Goal: Task Accomplishment & Management: Manage account settings

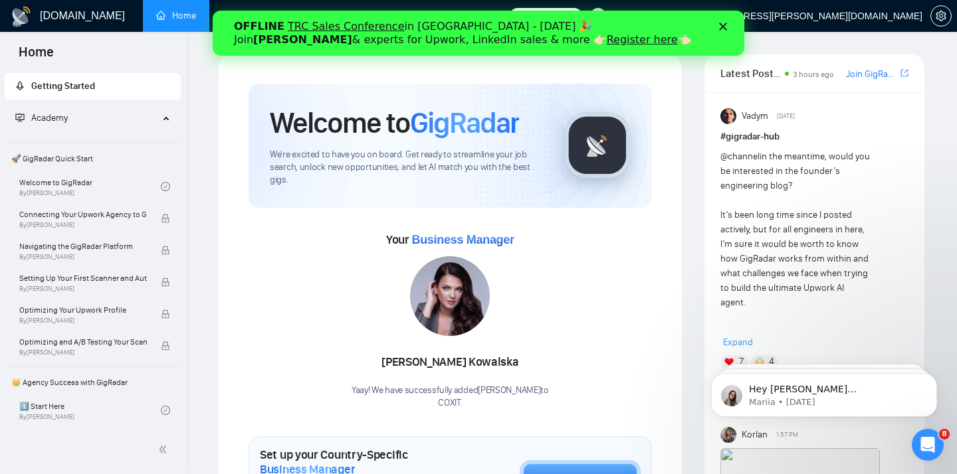
click at [721, 27] on polygon "Close" at bounding box center [723, 27] width 8 height 8
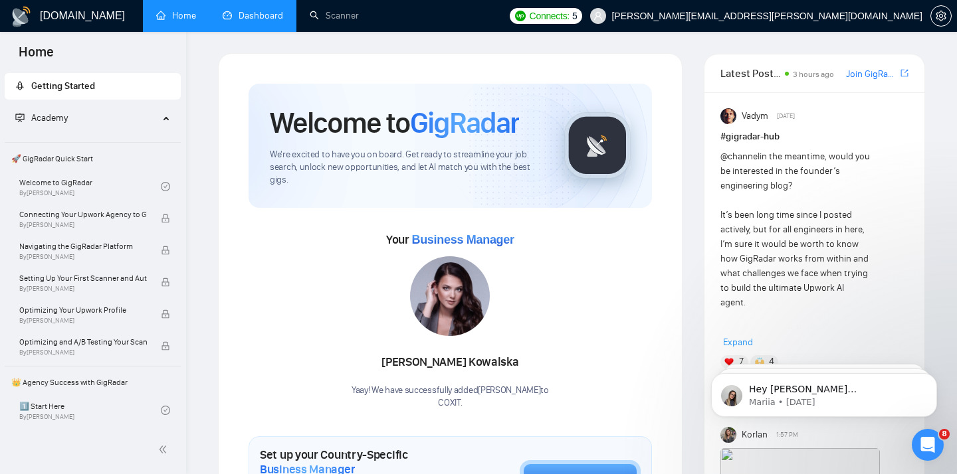
click at [251, 21] on link "Dashboard" at bounding box center [253, 15] width 60 height 11
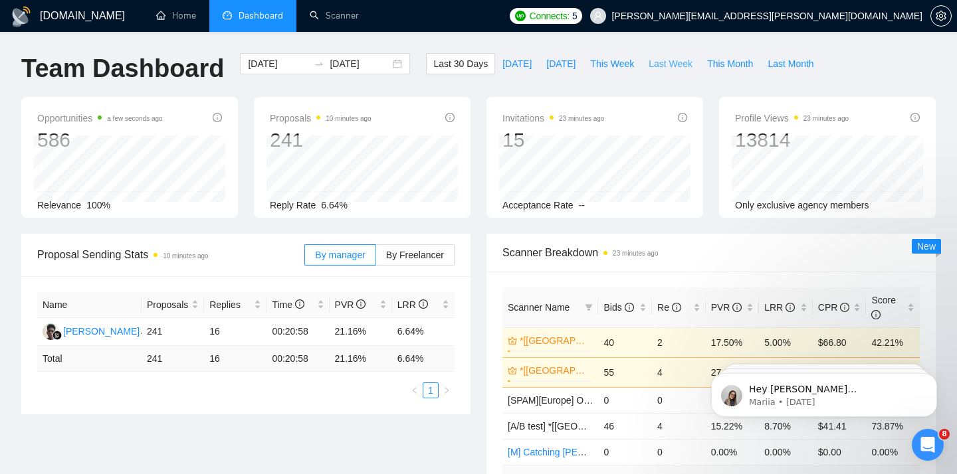
click at [670, 66] on span "Last Week" at bounding box center [670, 63] width 44 height 15
type input "2025-09-29"
type input "2025-10-05"
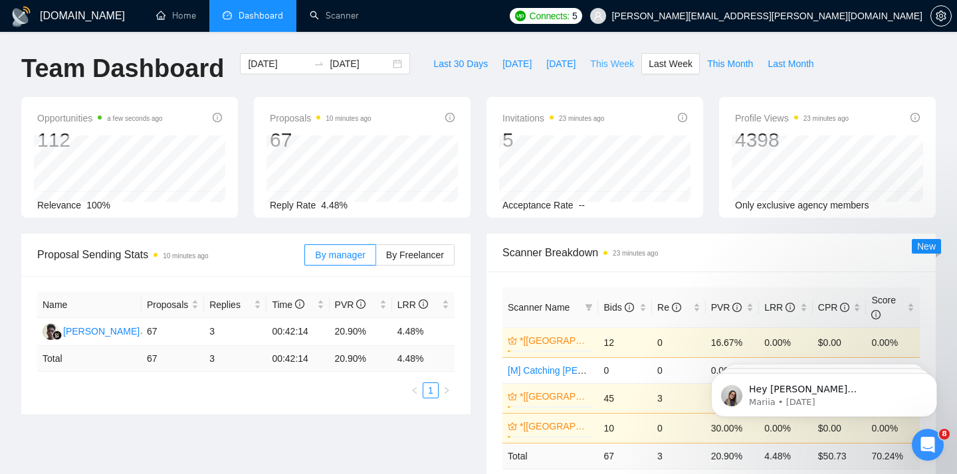
click at [595, 66] on span "This Week" at bounding box center [612, 63] width 44 height 15
type input "2025-10-06"
type input "2025-10-12"
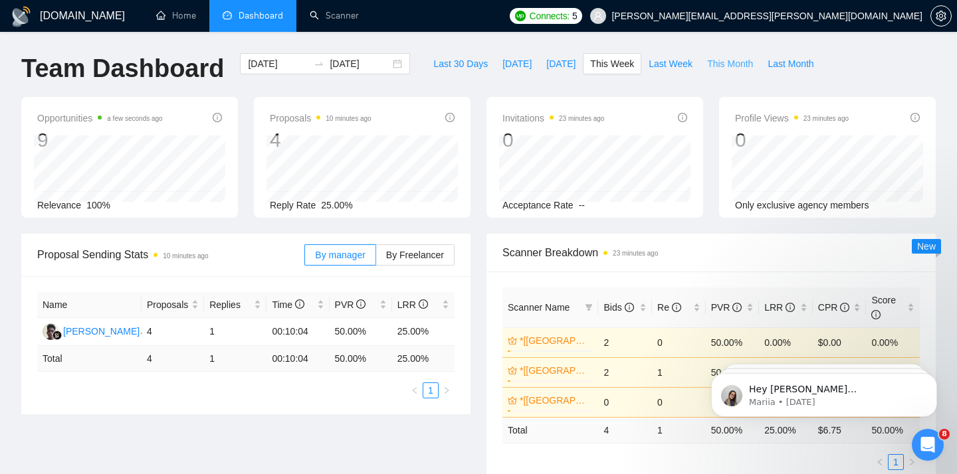
click at [747, 66] on span "This Month" at bounding box center [730, 63] width 46 height 15
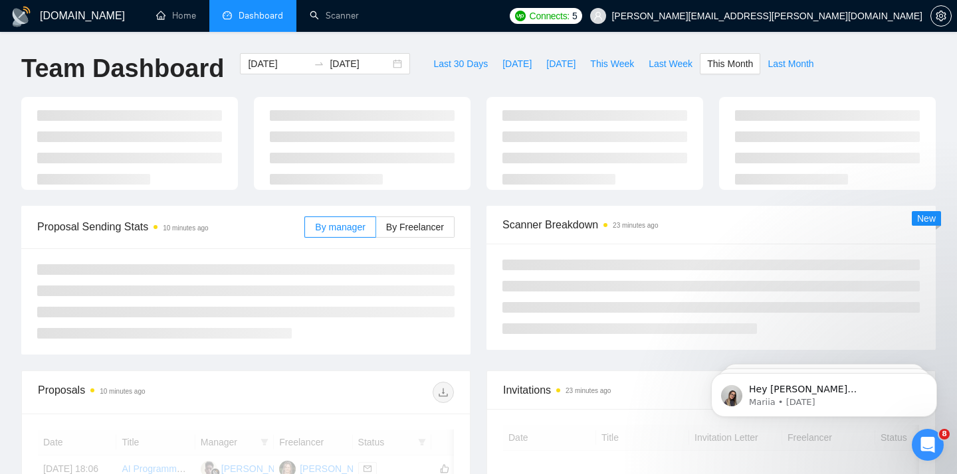
type input "2025-10-01"
type input "2025-10-31"
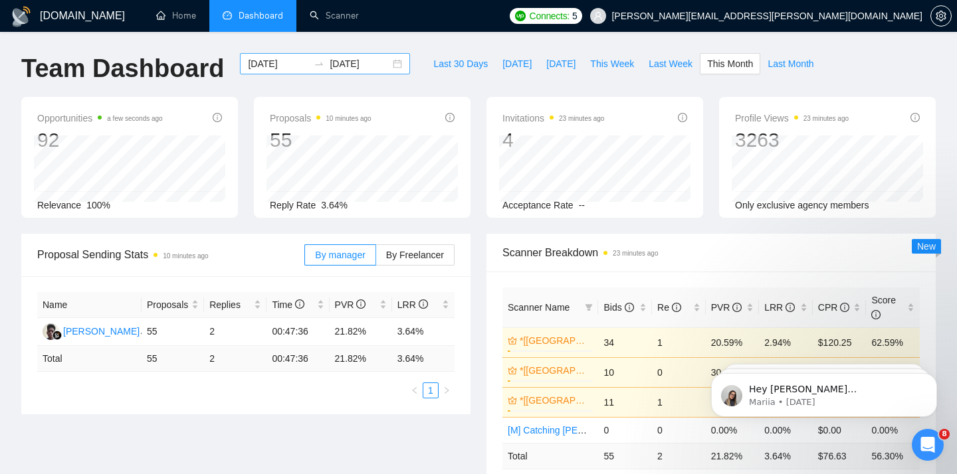
click at [279, 55] on div "2025-10-01 2025-10-31" at bounding box center [325, 63] width 170 height 21
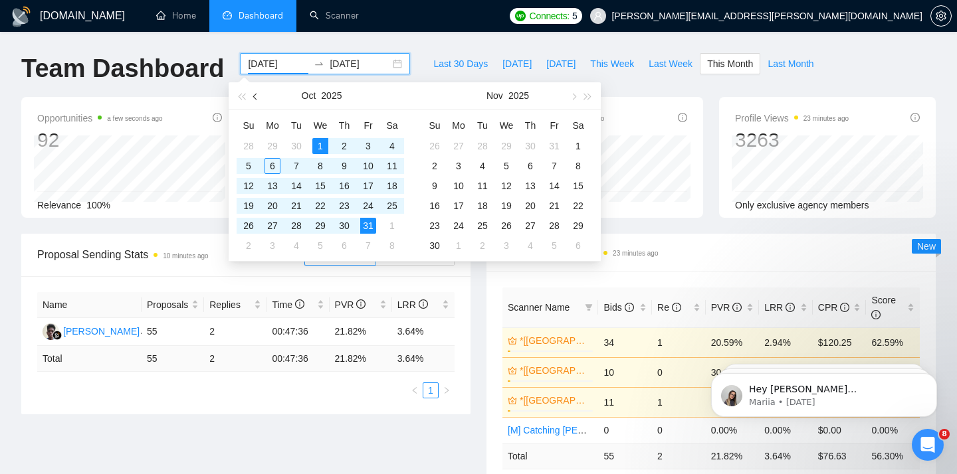
click at [253, 100] on button "button" at bounding box center [255, 95] width 15 height 27
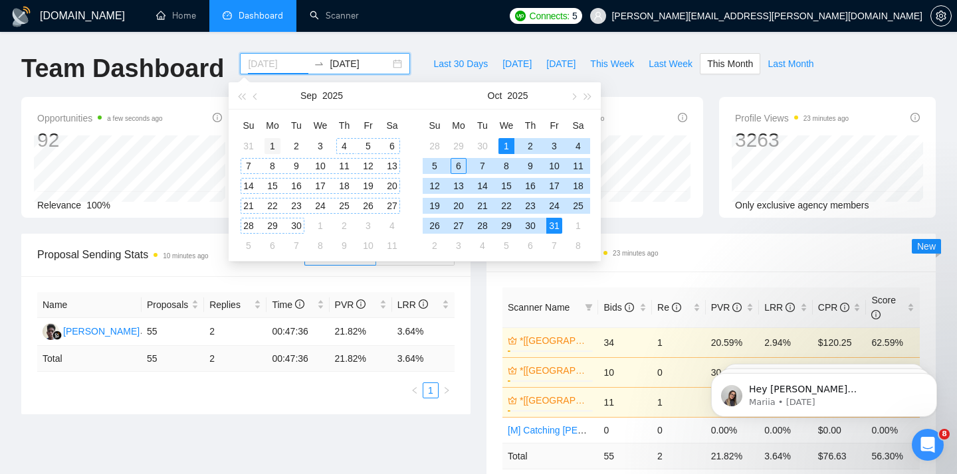
type input "2025-09-01"
click at [275, 151] on div "1" at bounding box center [272, 146] width 16 height 16
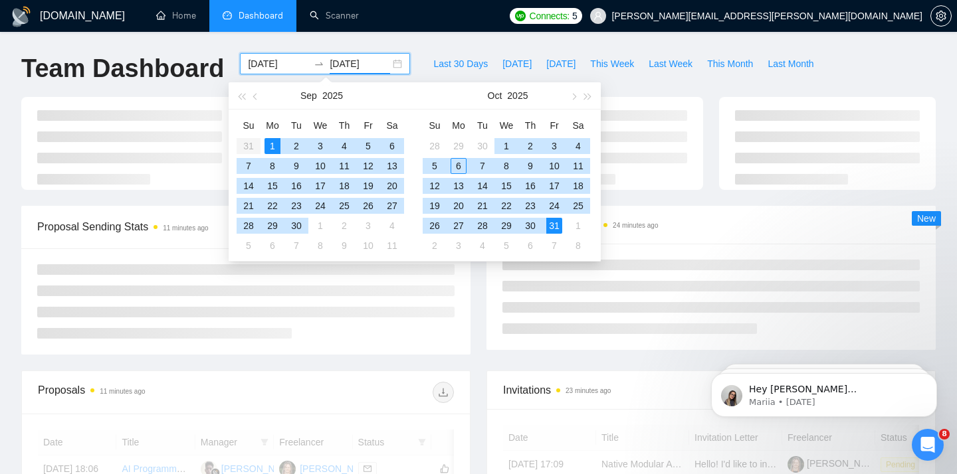
type input "2025-10-31"
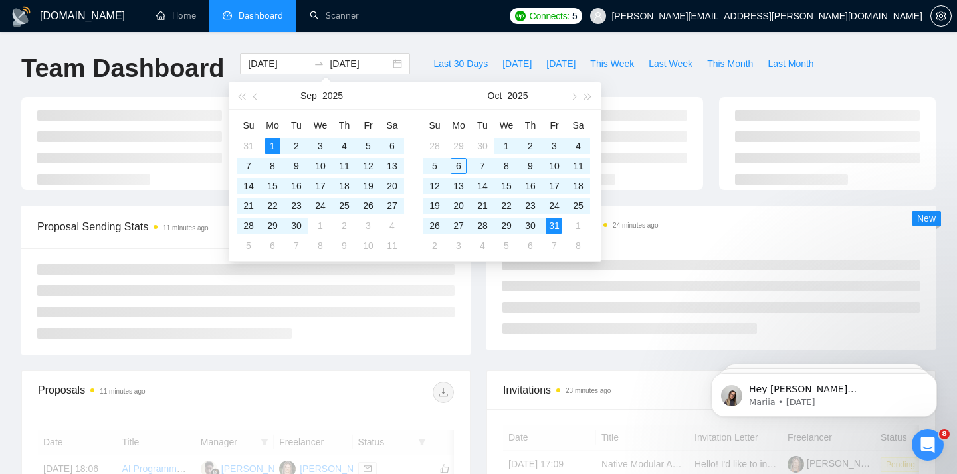
click at [446, 9] on ul "Home Dashboard Scanner" at bounding box center [320, 16] width 364 height 32
